Goal: Information Seeking & Learning: Check status

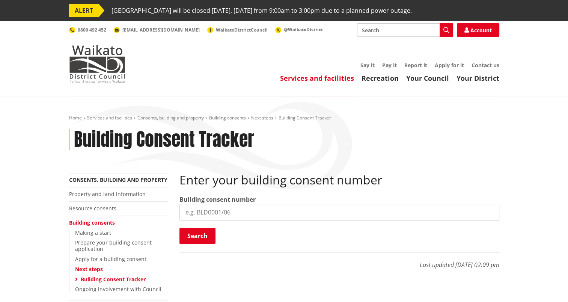
drag, startPoint x: 0, startPoint y: 0, endPoint x: 201, endPoint y: 211, distance: 291.7
click at [201, 211] on input "search" at bounding box center [340, 212] width 320 height 17
type input "bld00067/26"
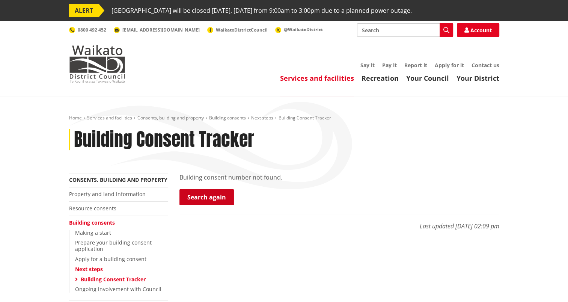
click at [210, 197] on link "Search again" at bounding box center [207, 197] width 54 height 16
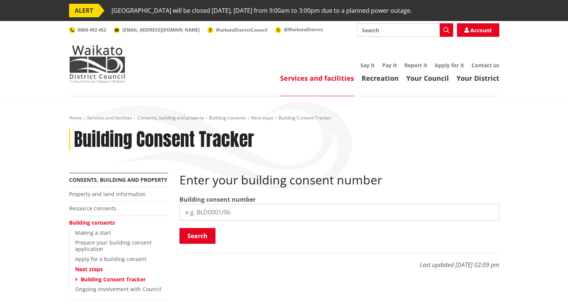
drag, startPoint x: 219, startPoint y: 210, endPoint x: 237, endPoint y: 209, distance: 18.8
click at [237, 209] on input "search" at bounding box center [340, 212] width 320 height 17
type input "BLD00067/26"
click at [196, 236] on button "Search" at bounding box center [198, 236] width 36 height 16
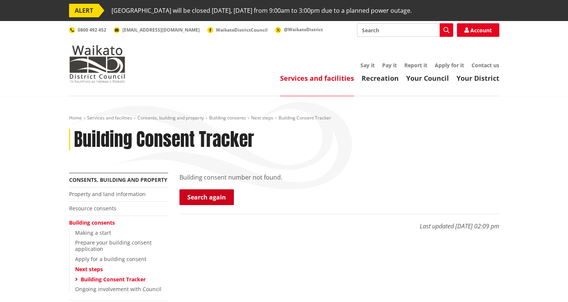
click at [201, 195] on link "Search again" at bounding box center [207, 197] width 54 height 16
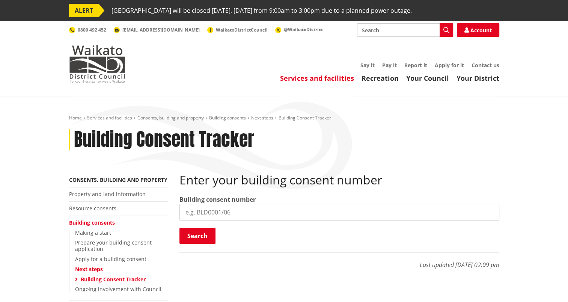
click at [198, 213] on input "search" at bounding box center [340, 212] width 320 height 17
type input "BLD0067/26"
click at [200, 234] on button "Search" at bounding box center [198, 236] width 36 height 16
